Goal: Information Seeking & Learning: Find specific fact

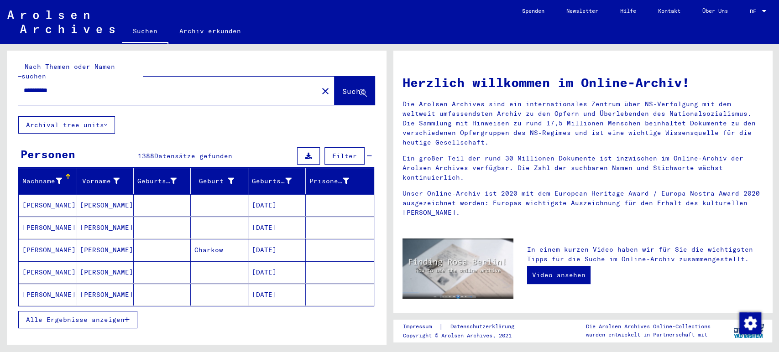
click at [129, 317] on icon "button" at bounding box center [127, 320] width 5 height 6
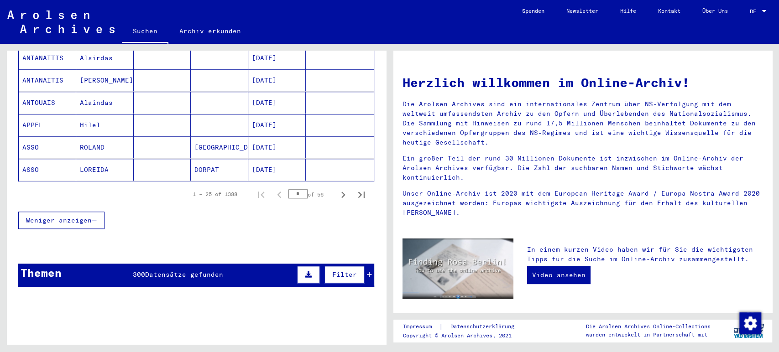
scroll to position [590, 0]
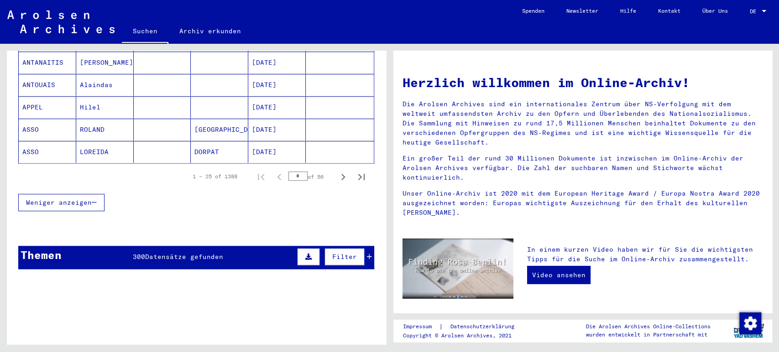
click at [293, 172] on input "*" at bounding box center [297, 176] width 19 height 9
click at [277, 174] on icon "Previous page" at bounding box center [279, 177] width 4 height 6
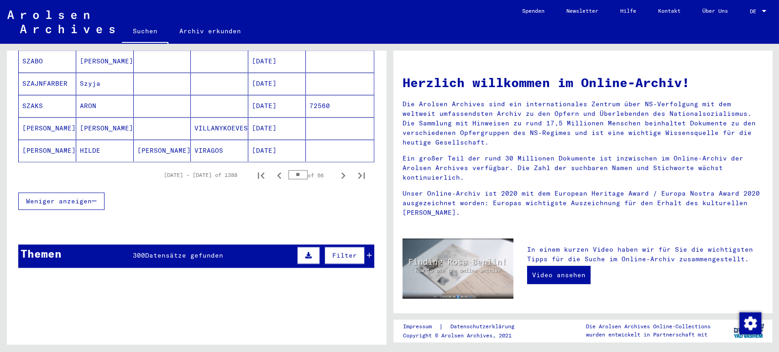
scroll to position [589, 0]
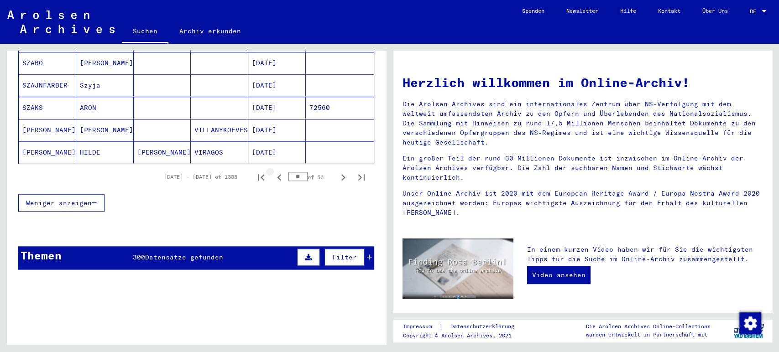
click at [277, 174] on icon "Previous page" at bounding box center [279, 177] width 4 height 6
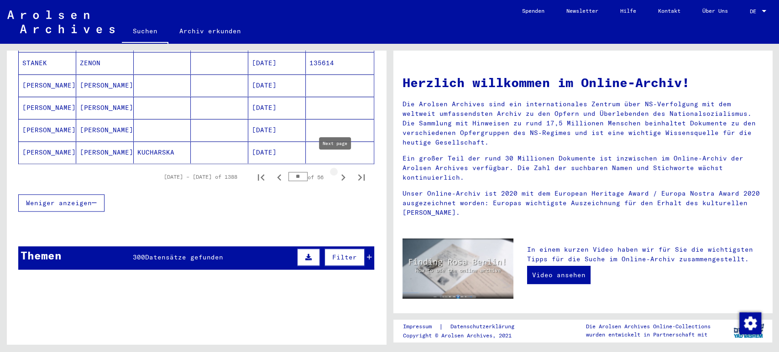
click at [337, 171] on icon "Next page" at bounding box center [343, 177] width 13 height 13
type input "**"
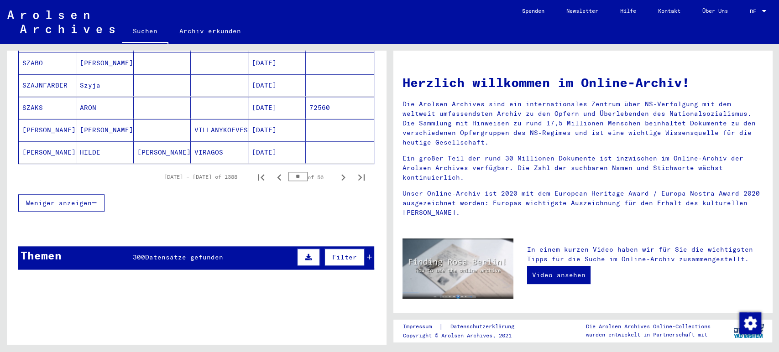
click at [117, 74] on mat-cell "Szyja" at bounding box center [104, 85] width 57 height 22
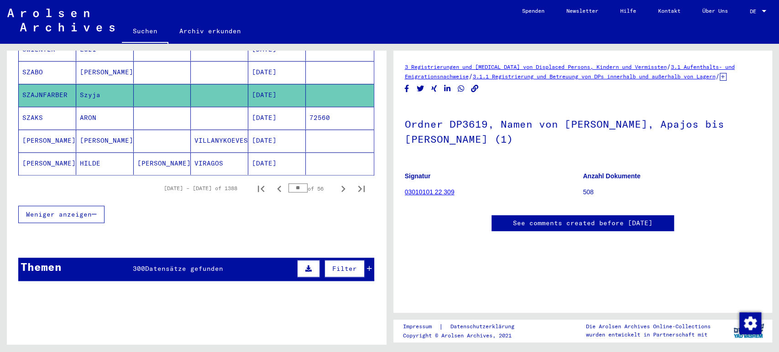
scroll to position [598, 0]
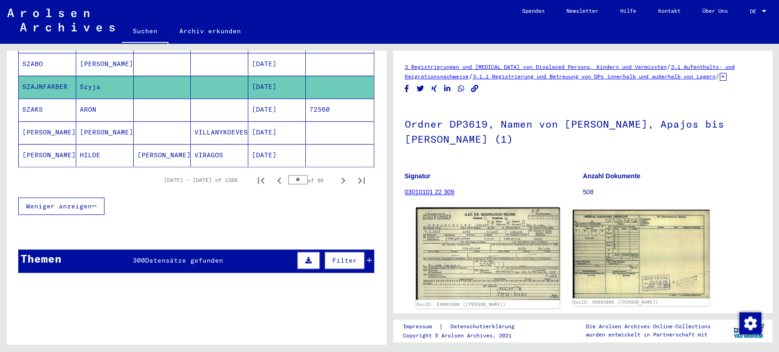
click at [471, 243] on img at bounding box center [488, 254] width 144 height 92
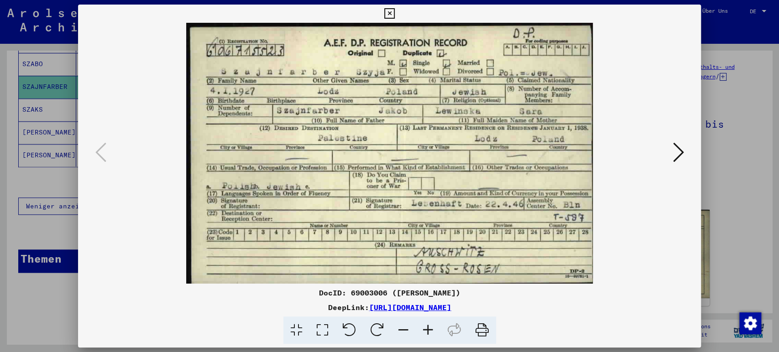
scroll to position [0, 0]
drag, startPoint x: 560, startPoint y: 306, endPoint x: 274, endPoint y: 310, distance: 286.0
click at [274, 310] on div "DeepLink: [URL][DOMAIN_NAME]" at bounding box center [389, 307] width 623 height 11
copy link "[URL][DOMAIN_NAME]"
